Goal: Transaction & Acquisition: Purchase product/service

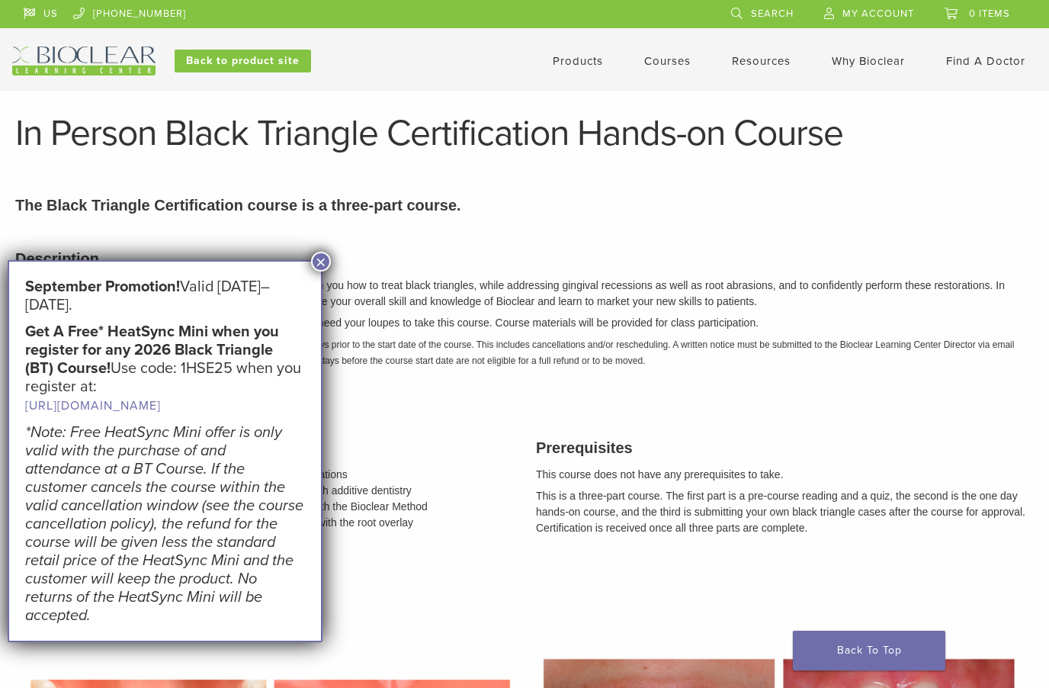
click at [342, 265] on h3 "Description" at bounding box center [524, 258] width 1019 height 23
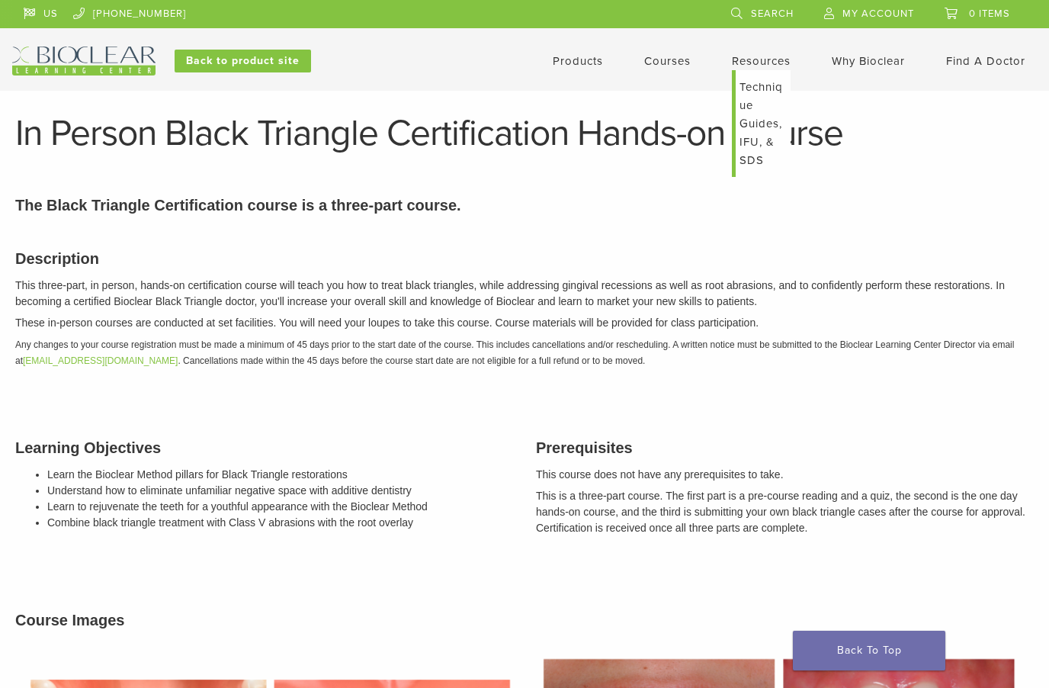
click at [772, 122] on link "Technique Guides, IFU, & SDS" at bounding box center [763, 123] width 55 height 107
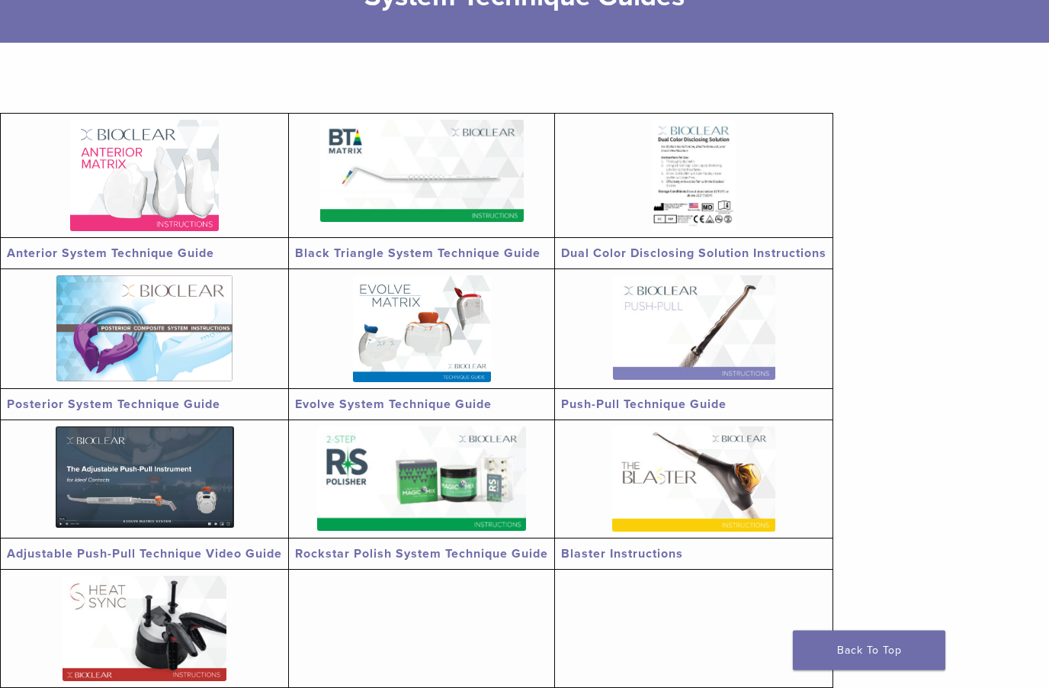
scroll to position [235, 0]
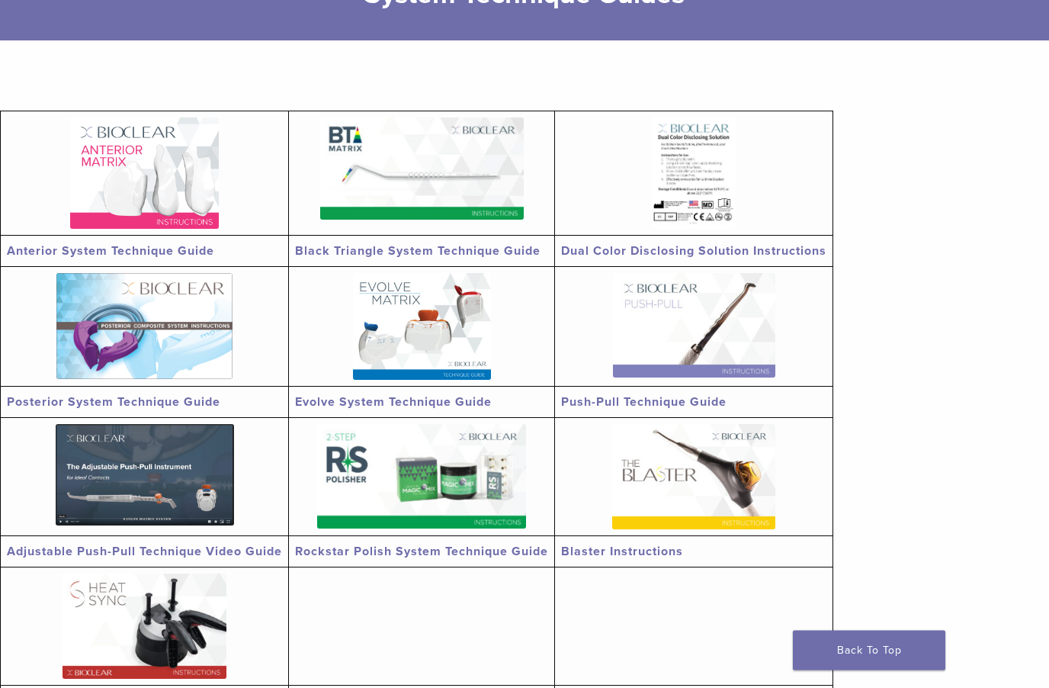
click at [718, 526] on img at bounding box center [693, 477] width 163 height 105
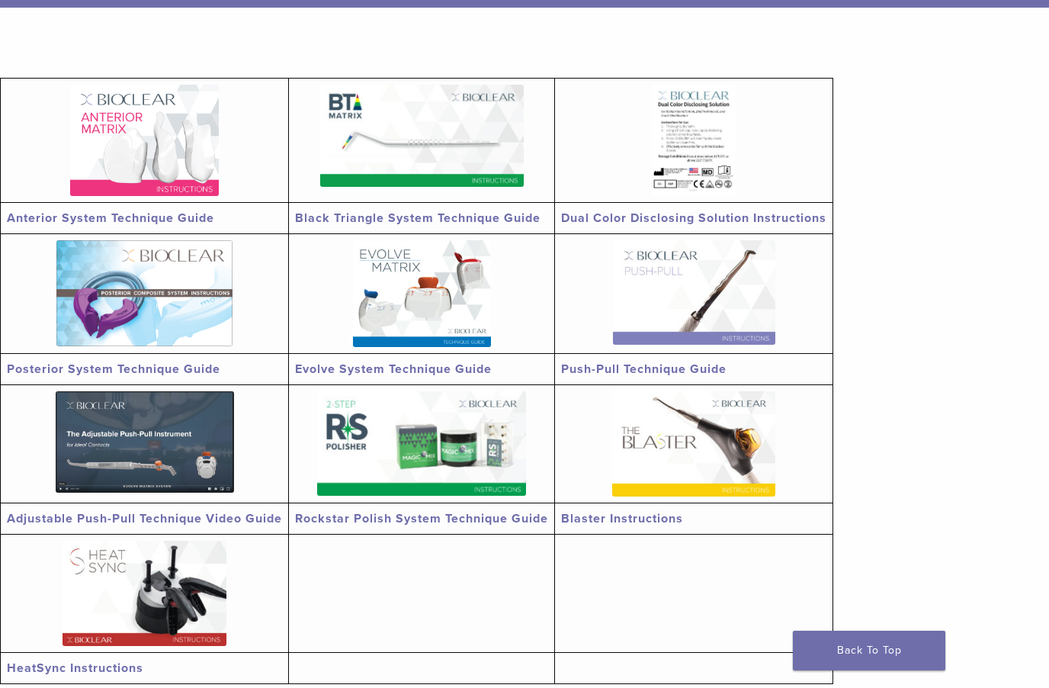
click at [720, 305] on img at bounding box center [694, 292] width 162 height 104
click at [116, 301] on img at bounding box center [144, 293] width 176 height 106
click at [406, 144] on img at bounding box center [422, 136] width 204 height 102
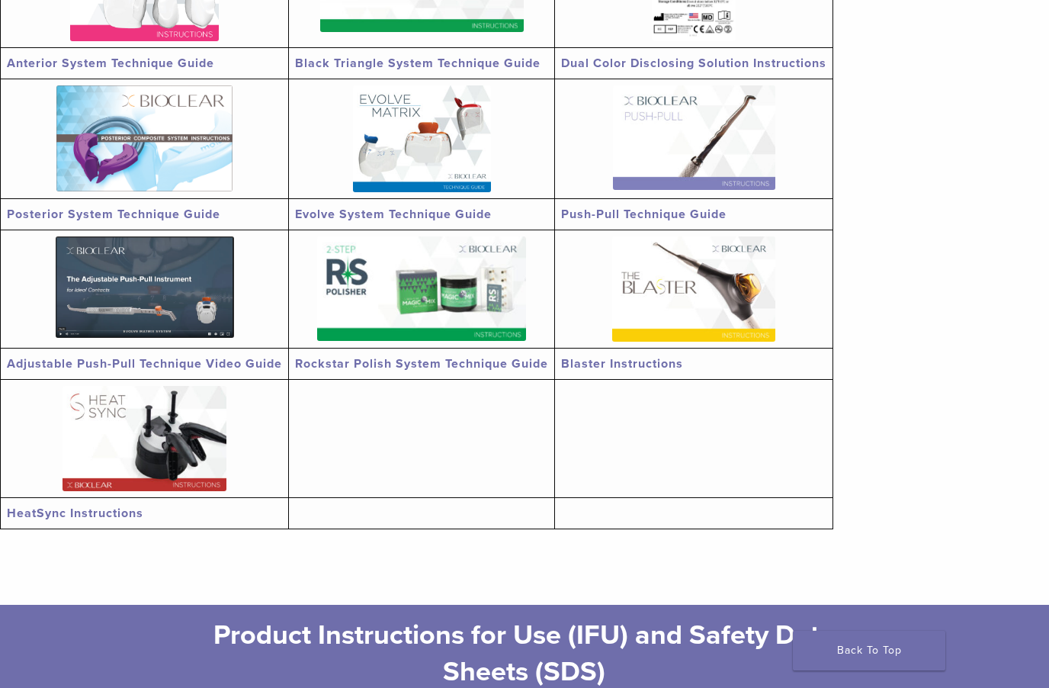
scroll to position [441, 0]
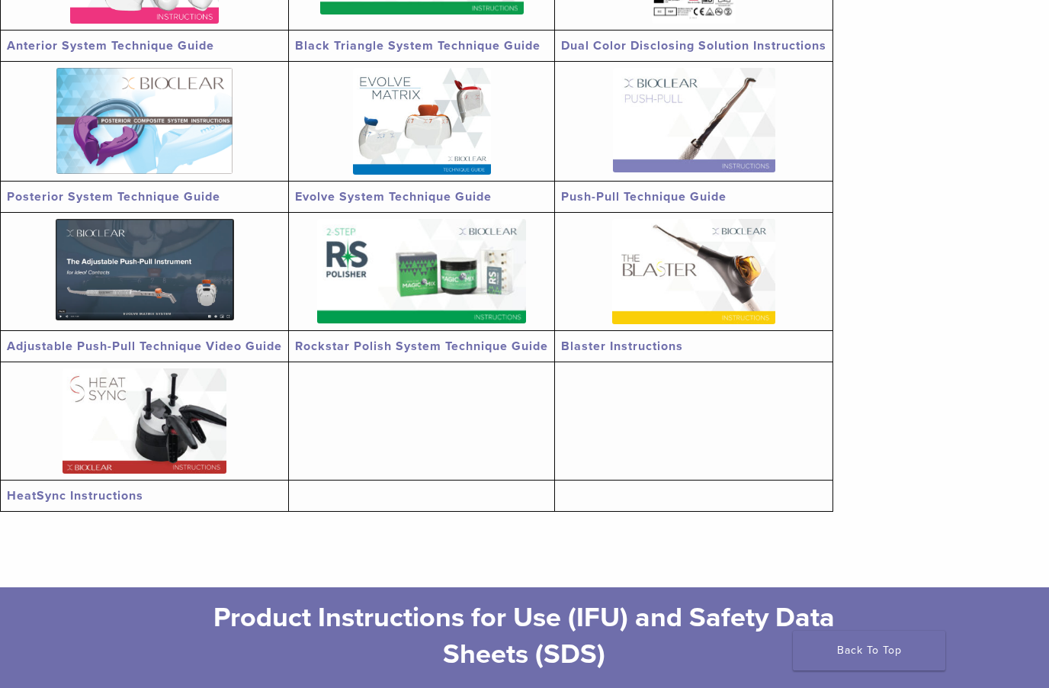
click at [162, 431] on img at bounding box center [145, 420] width 164 height 105
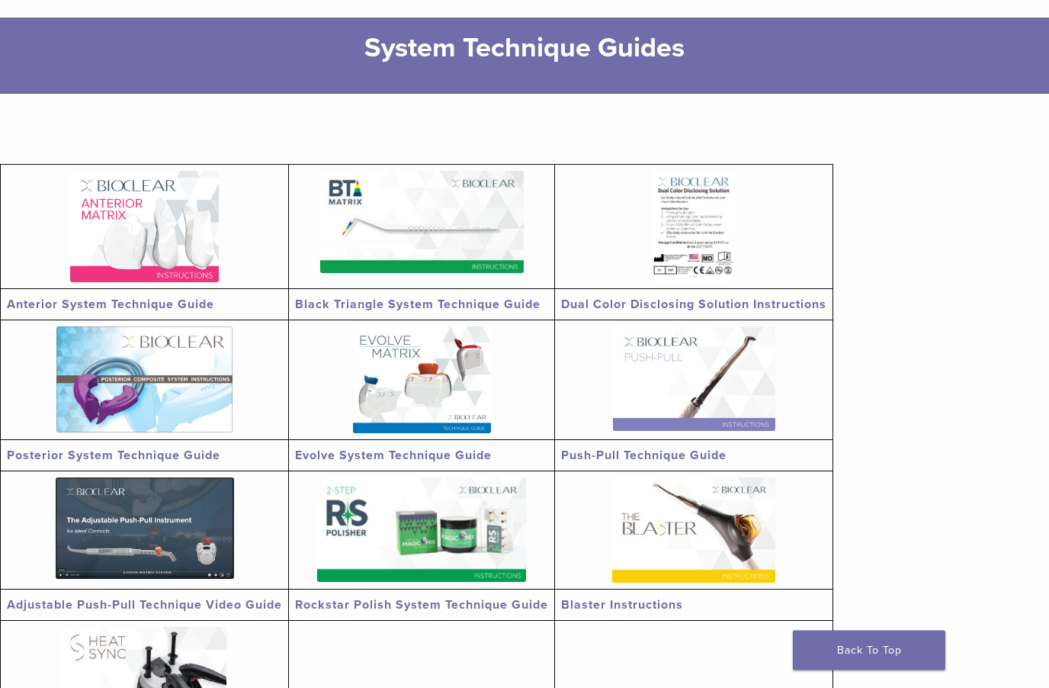
scroll to position [183, 0]
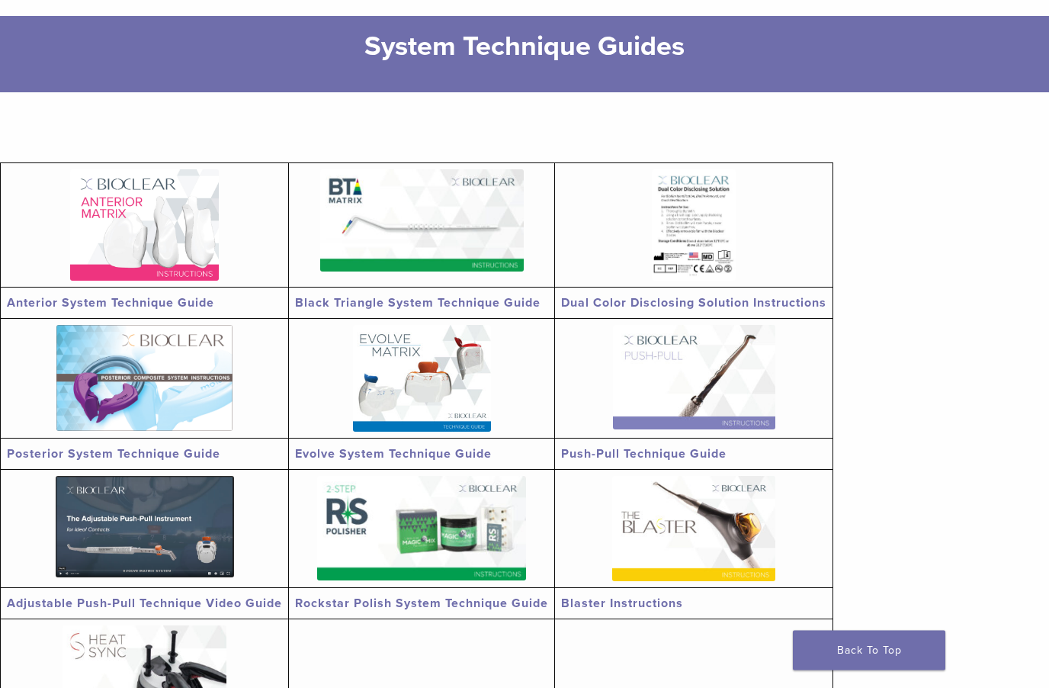
click at [459, 516] on img at bounding box center [421, 529] width 209 height 104
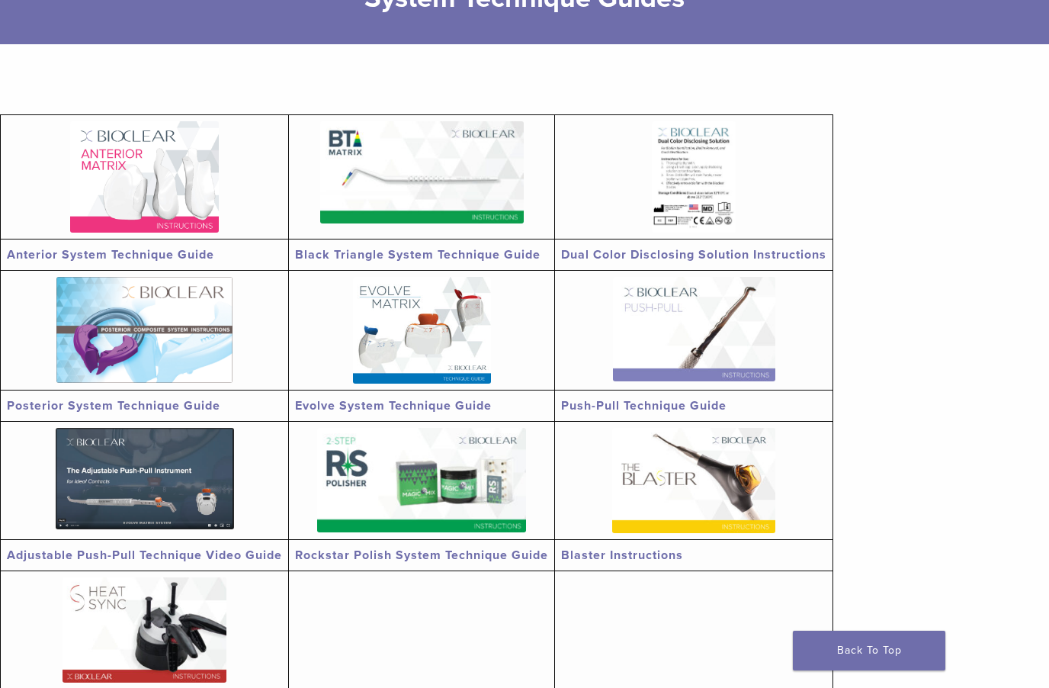
scroll to position [239, 0]
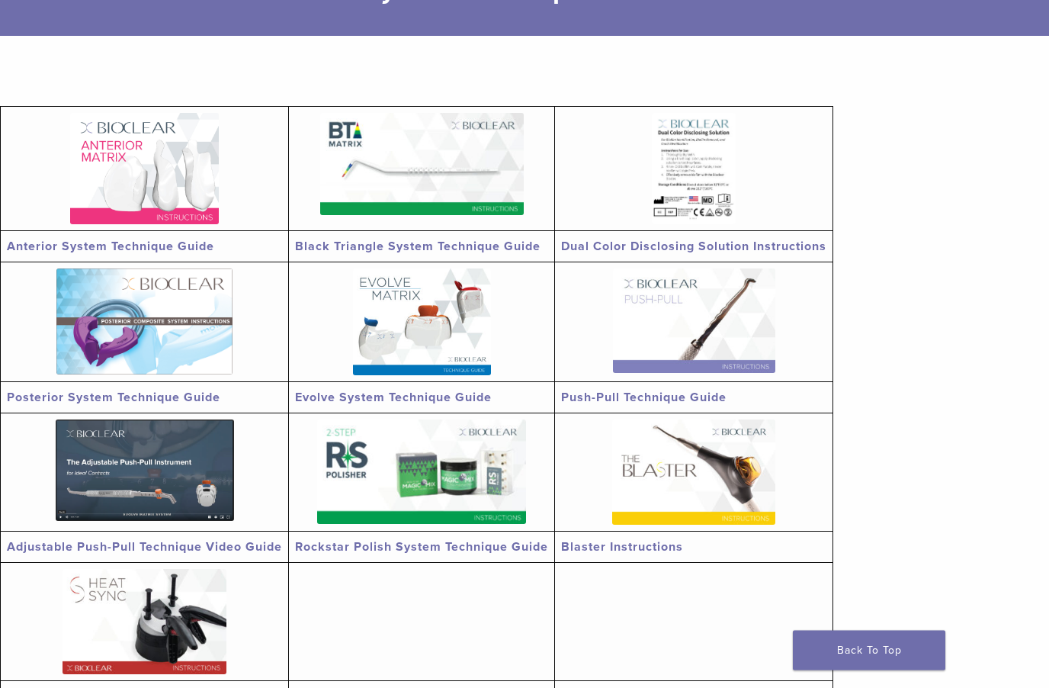
click at [757, 157] on link at bounding box center [693, 169] width 265 height 111
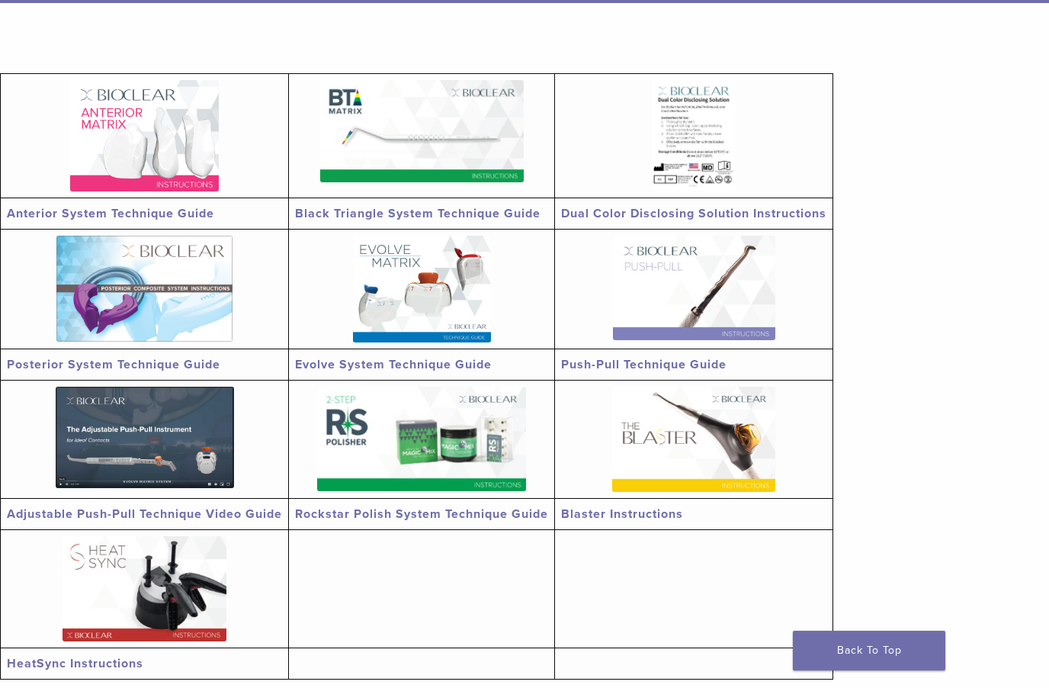
click at [214, 145] on img at bounding box center [144, 135] width 149 height 111
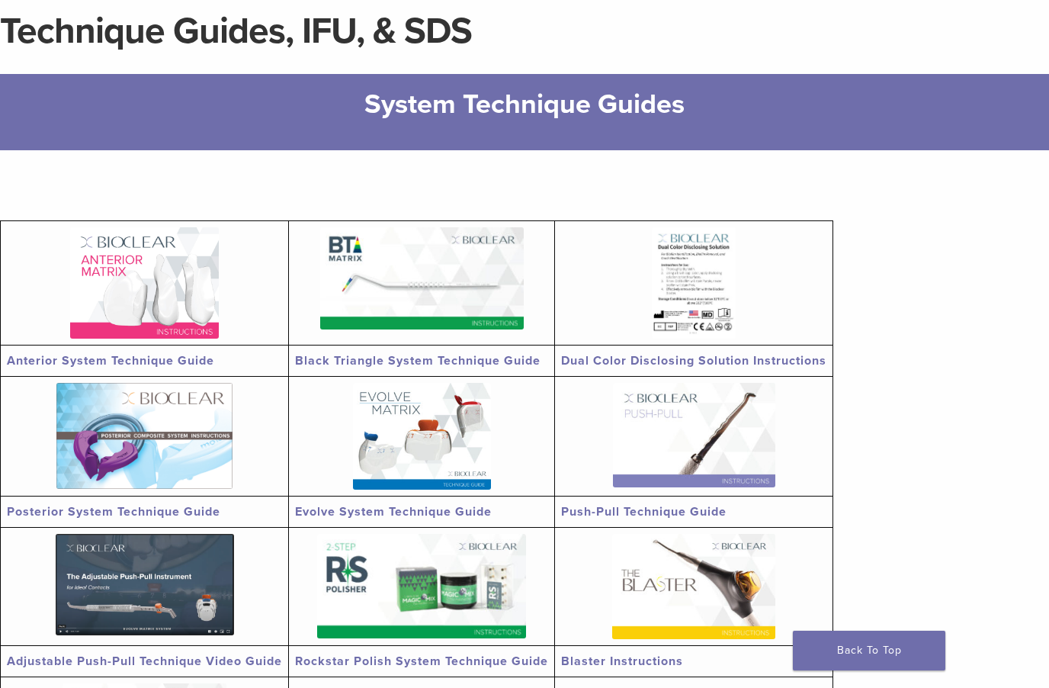
scroll to position [0, 0]
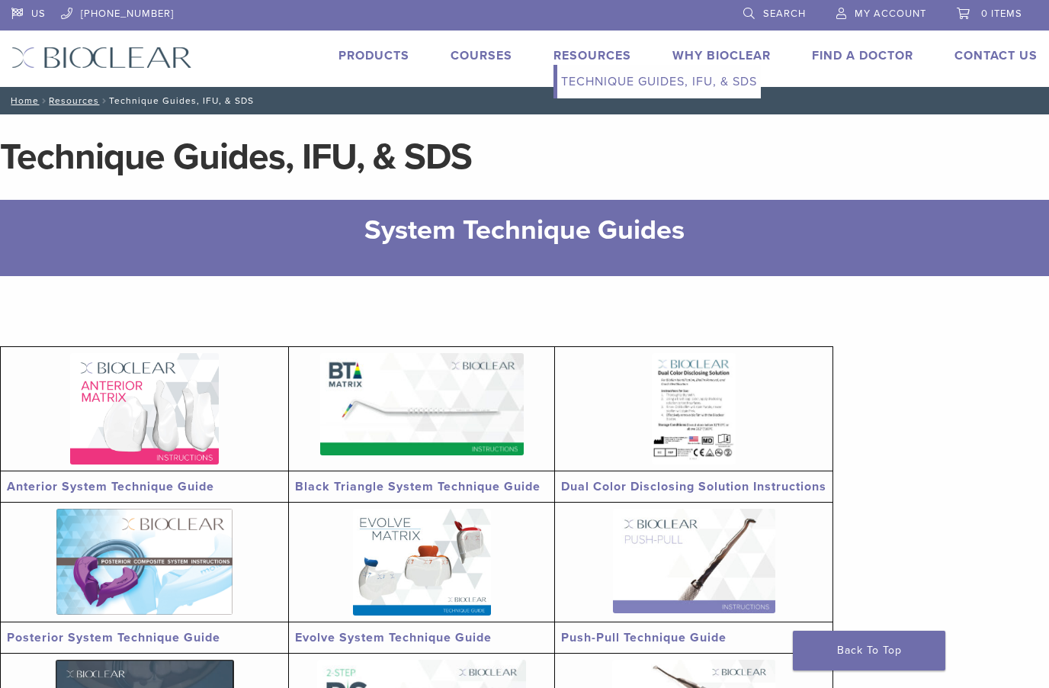
click at [616, 86] on link "Technique Guides, IFU, & SDS" at bounding box center [660, 82] width 204 height 34
click at [483, 60] on link "Courses" at bounding box center [482, 55] width 62 height 15
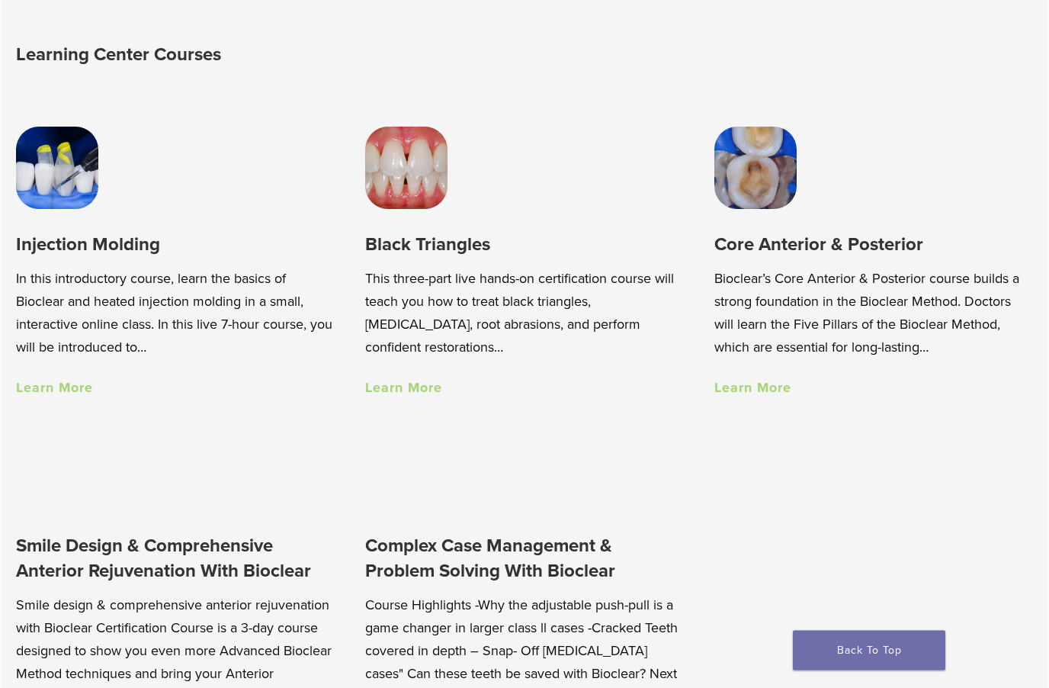
scroll to position [969, 0]
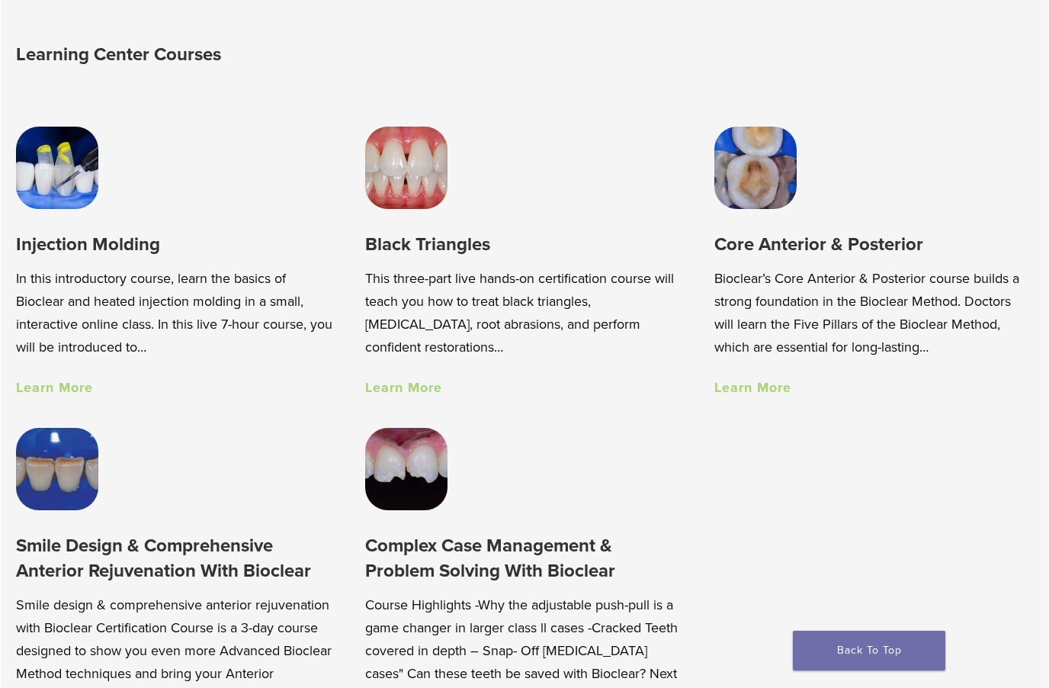
click at [788, 391] on link "Learn More" at bounding box center [753, 387] width 77 height 17
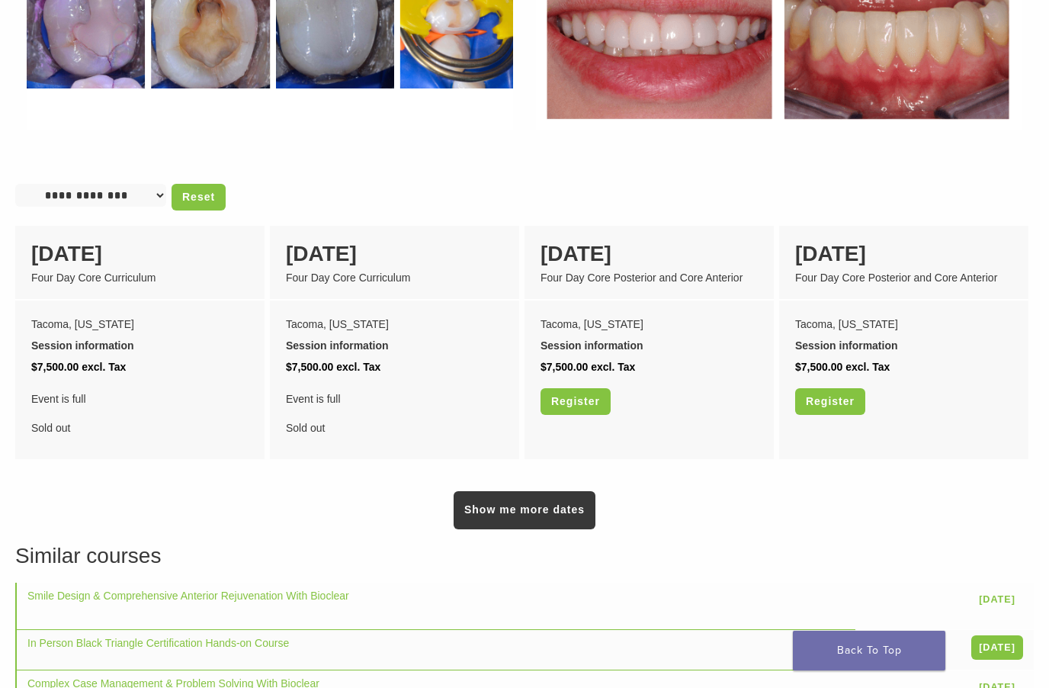
scroll to position [1171, 0]
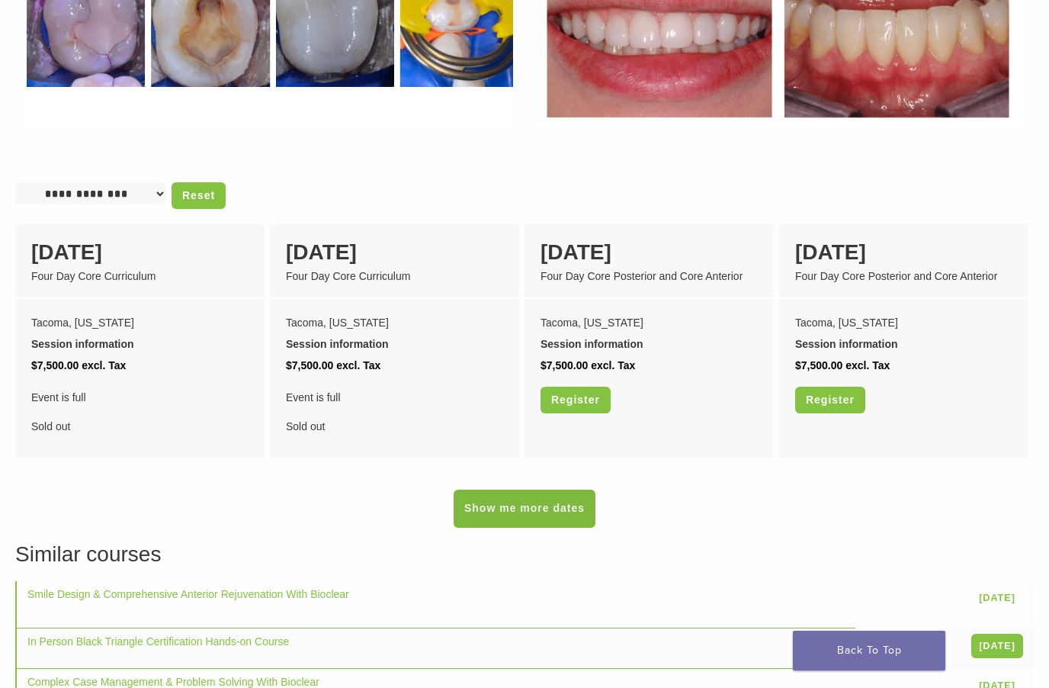
click at [578, 506] on link "Show me more dates" at bounding box center [525, 509] width 142 height 38
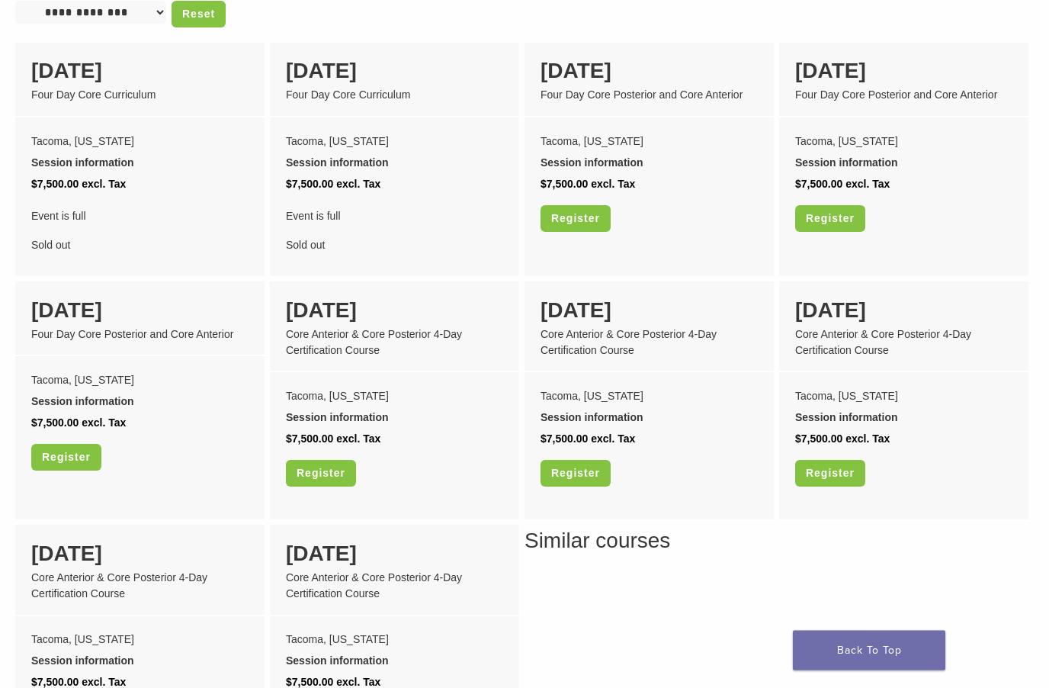
scroll to position [1353, 0]
click at [644, 554] on h3 "Similar courses" at bounding box center [524, 426] width 1019 height 259
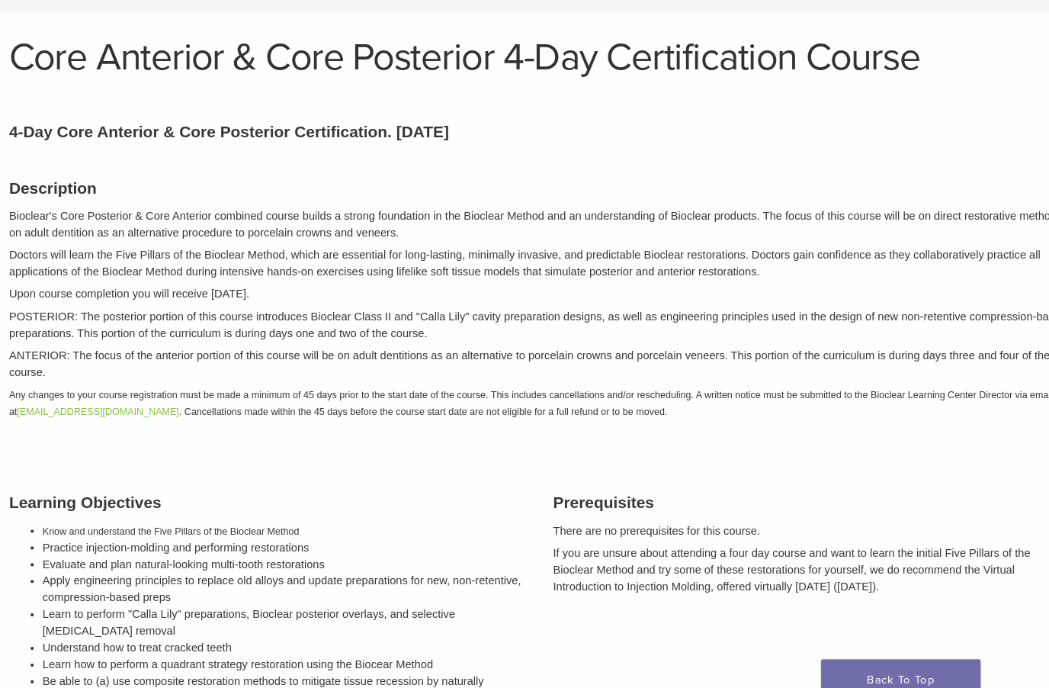
scroll to position [0, 0]
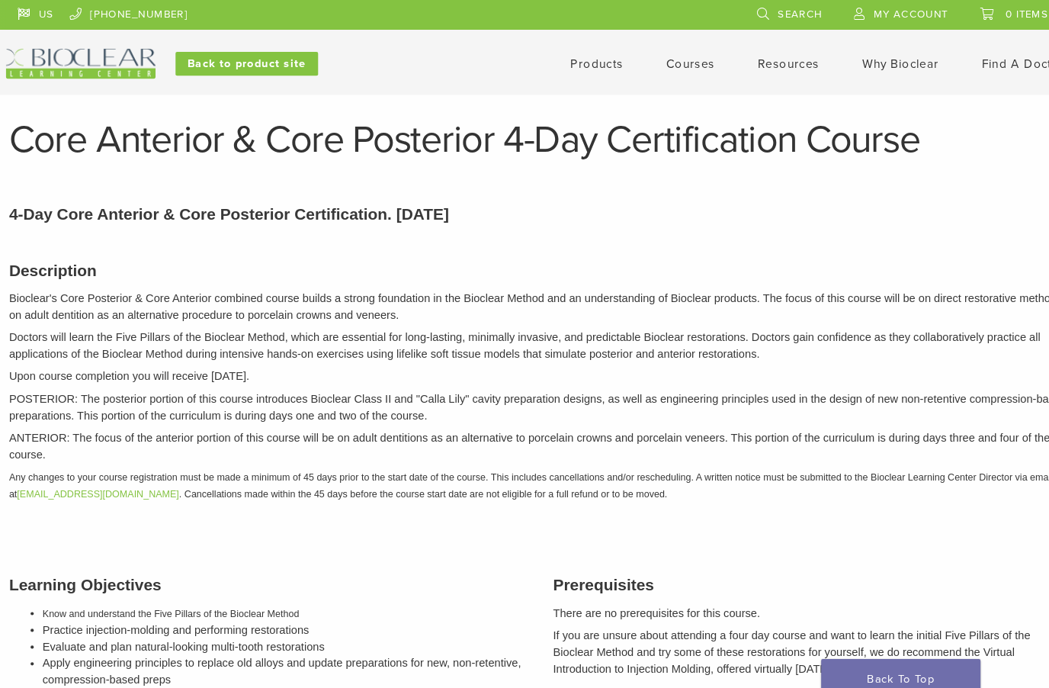
click at [567, 50] on div "Products Courses Resources Expand child menu Technique Guides, IFU, & SDS Why B…" at bounding box center [674, 61] width 749 height 29
click at [583, 66] on link "Products" at bounding box center [578, 61] width 50 height 14
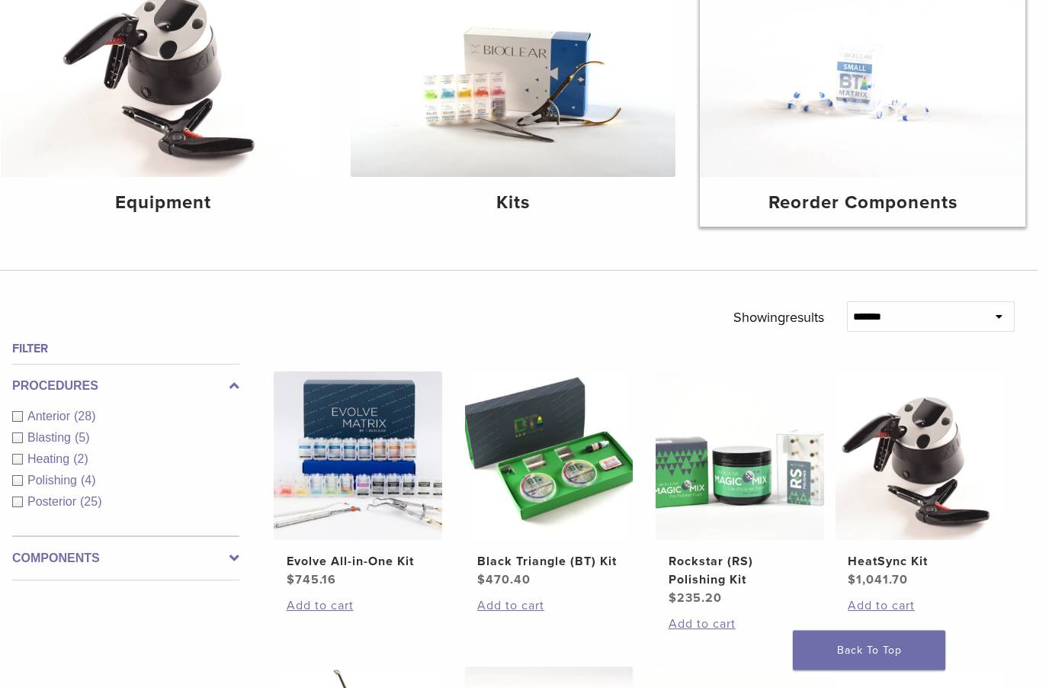
scroll to position [241, 11]
click at [901, 138] on img at bounding box center [863, 68] width 326 height 217
click at [876, 189] on h4 "Reorder Components" at bounding box center [862, 202] width 301 height 27
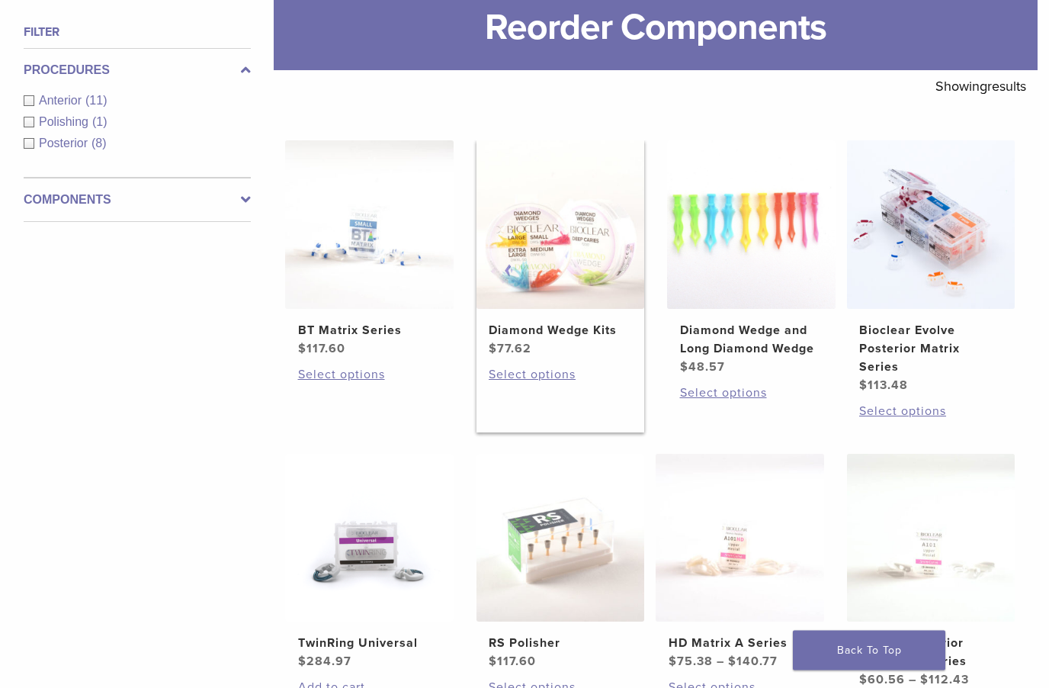
scroll to position [215, 0]
click at [592, 309] on img at bounding box center [561, 224] width 169 height 169
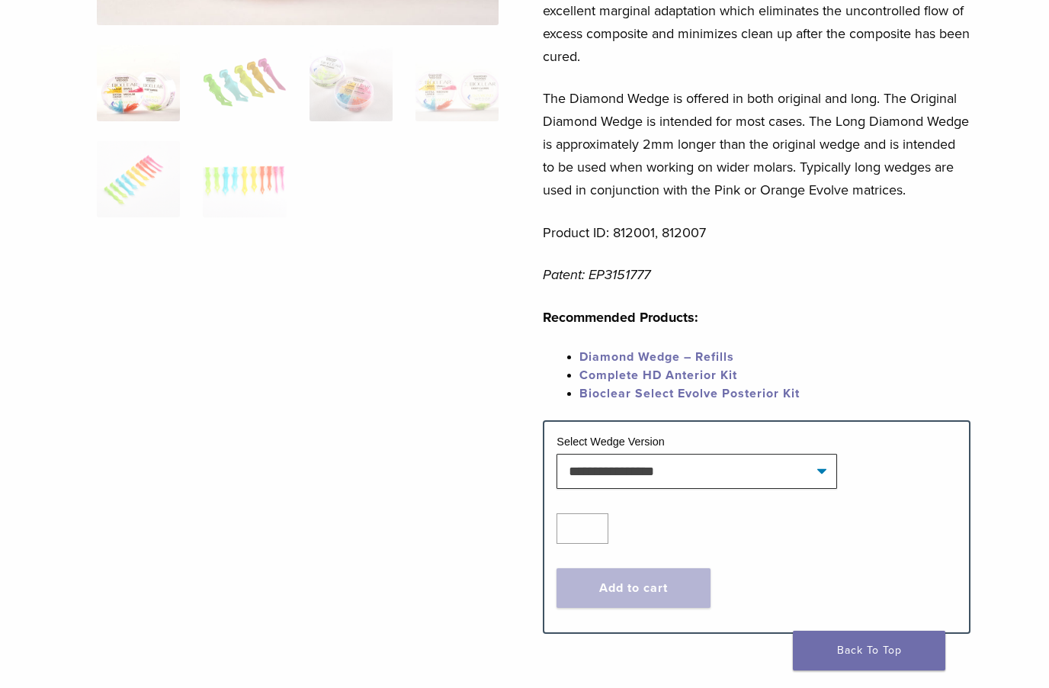
click at [733, 365] on link "Diamond Wedge – Refills" at bounding box center [657, 356] width 155 height 15
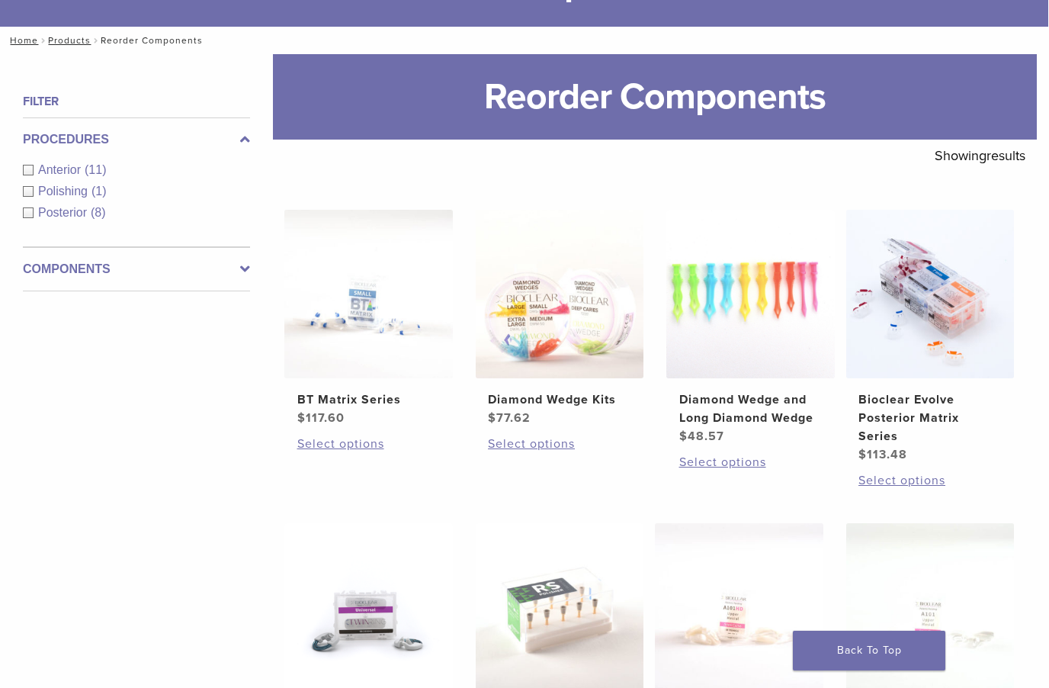
scroll to position [146, 0]
